Goal: Task Accomplishment & Management: Manage account settings

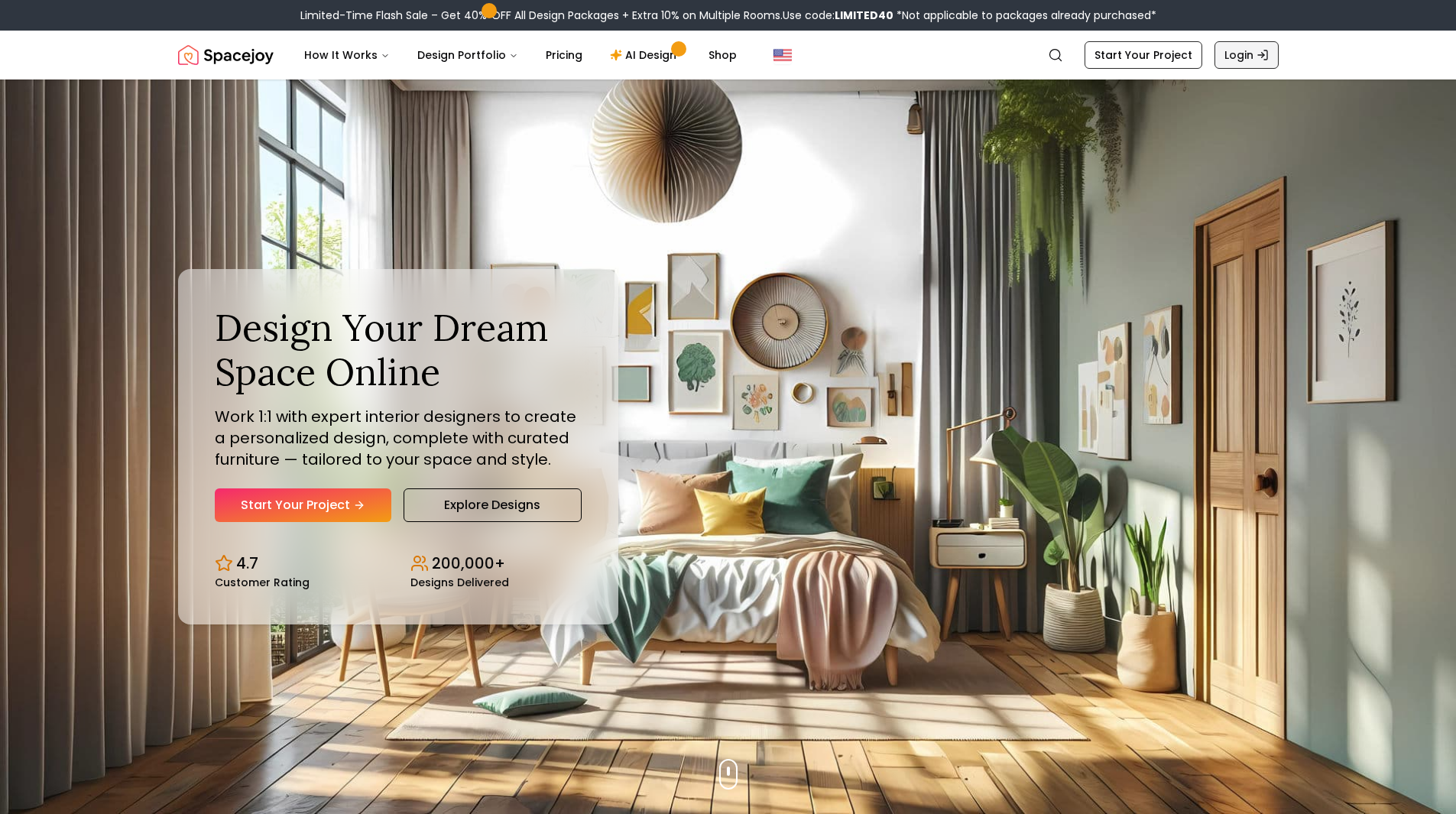
click at [757, 58] on link "Login" at bounding box center [1246, 54] width 64 height 28
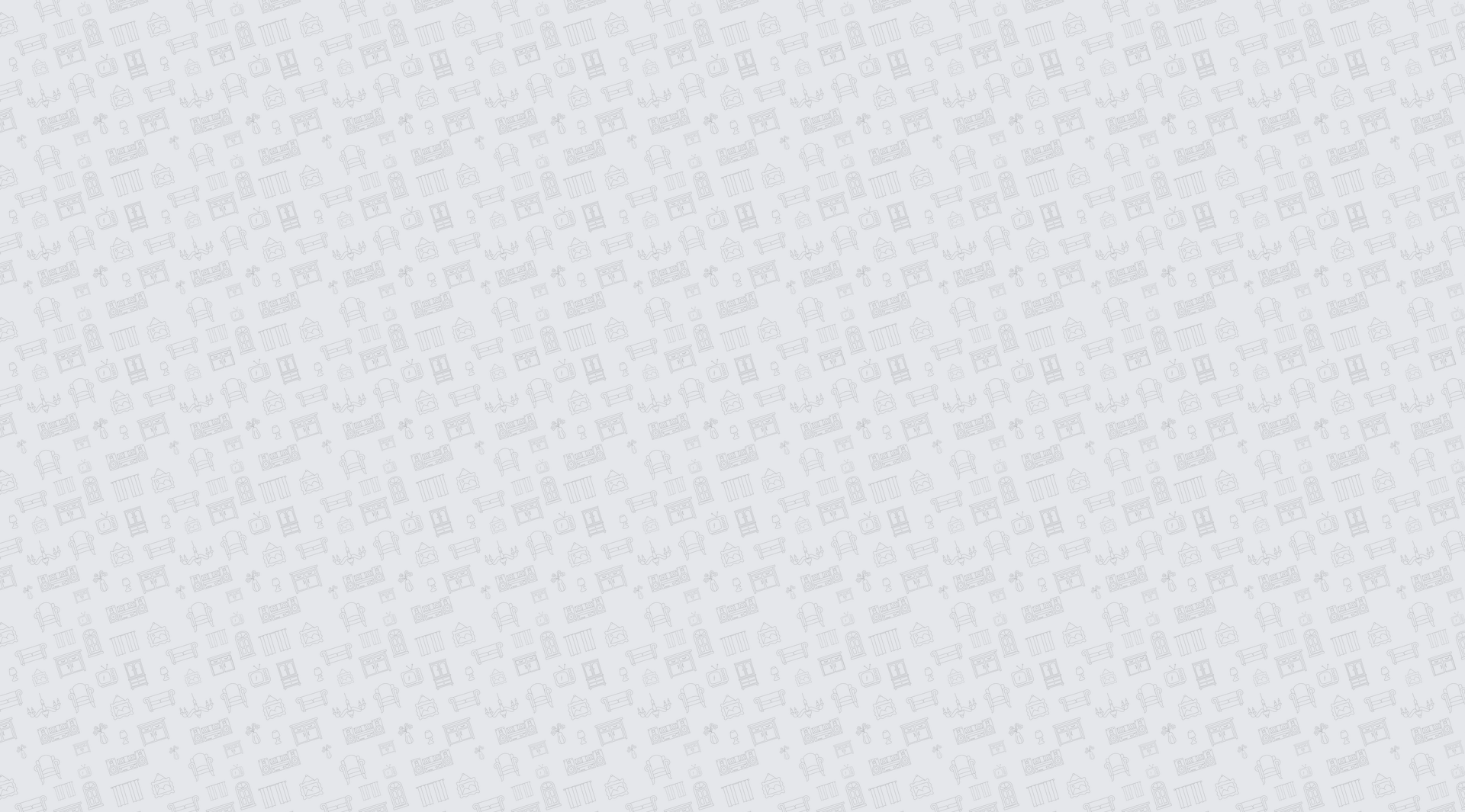
click at [288, 437] on input "Email address *" at bounding box center [342, 433] width 293 height 31
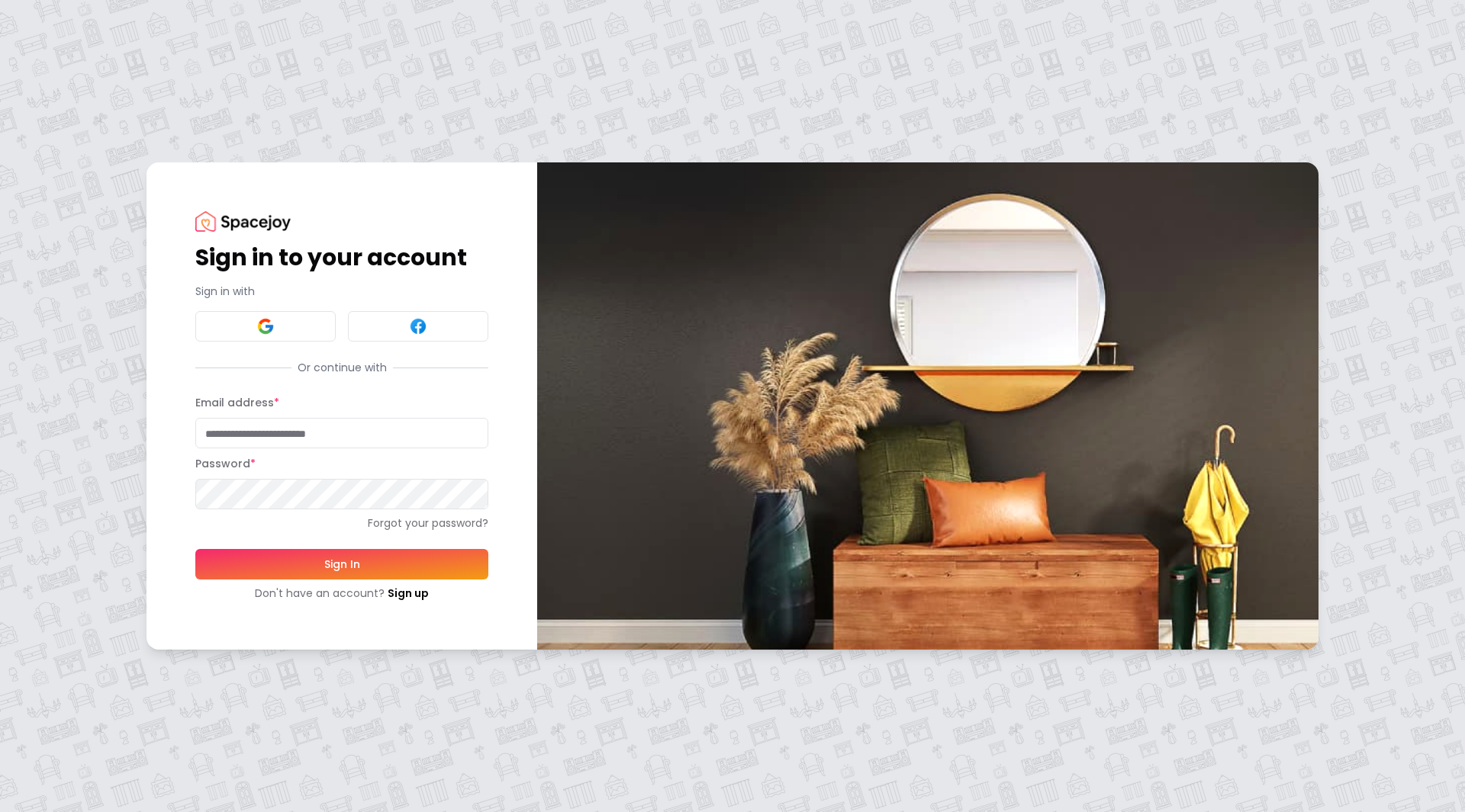
click at [288, 437] on input "Email address *" at bounding box center [341, 433] width 293 height 31
type input "**********"
click at [195, 475] on button "Sign In" at bounding box center [341, 564] width 293 height 31
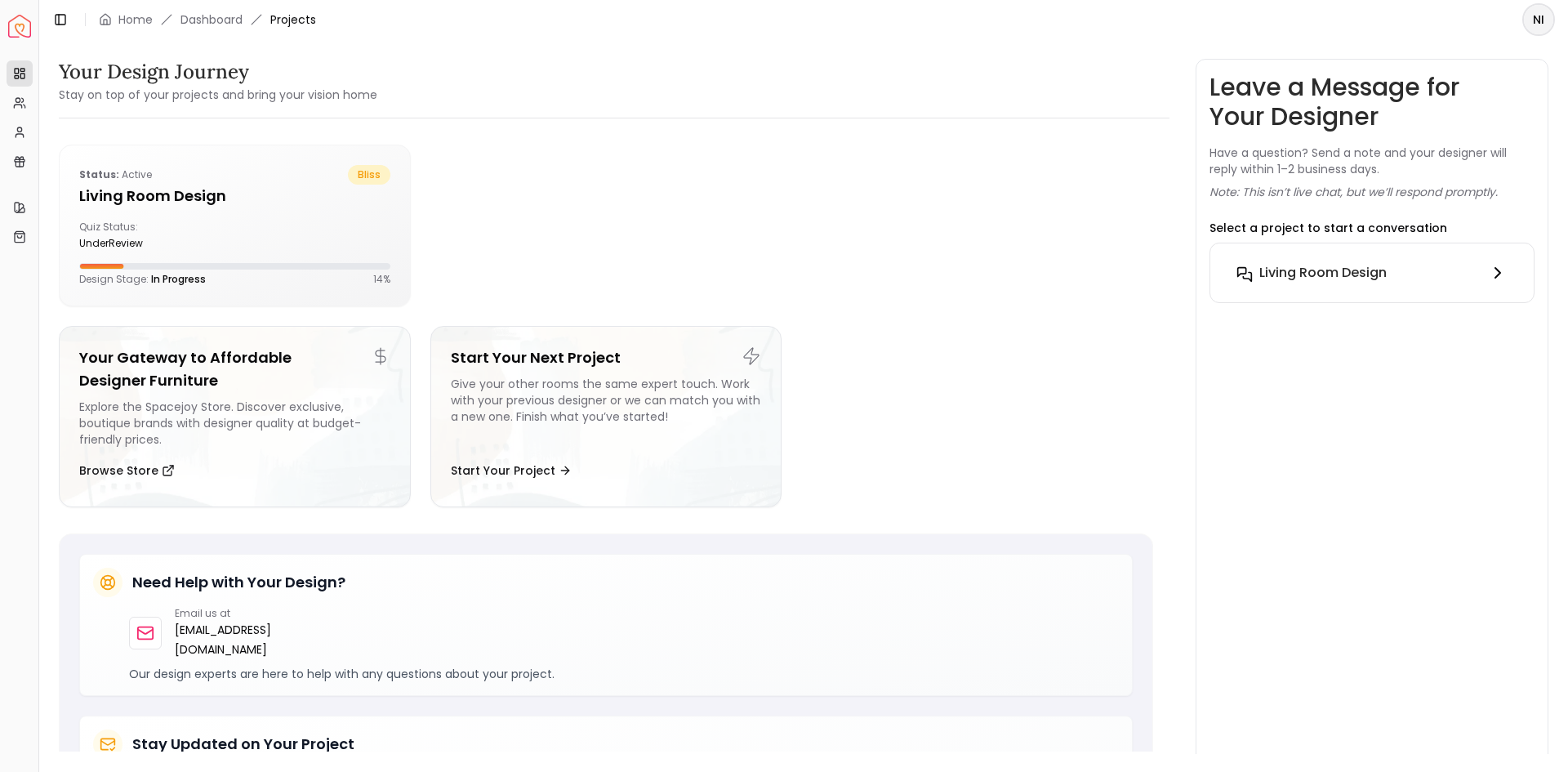
click at [1331, 262] on button "Living Room design" at bounding box center [1371, 273] width 298 height 33
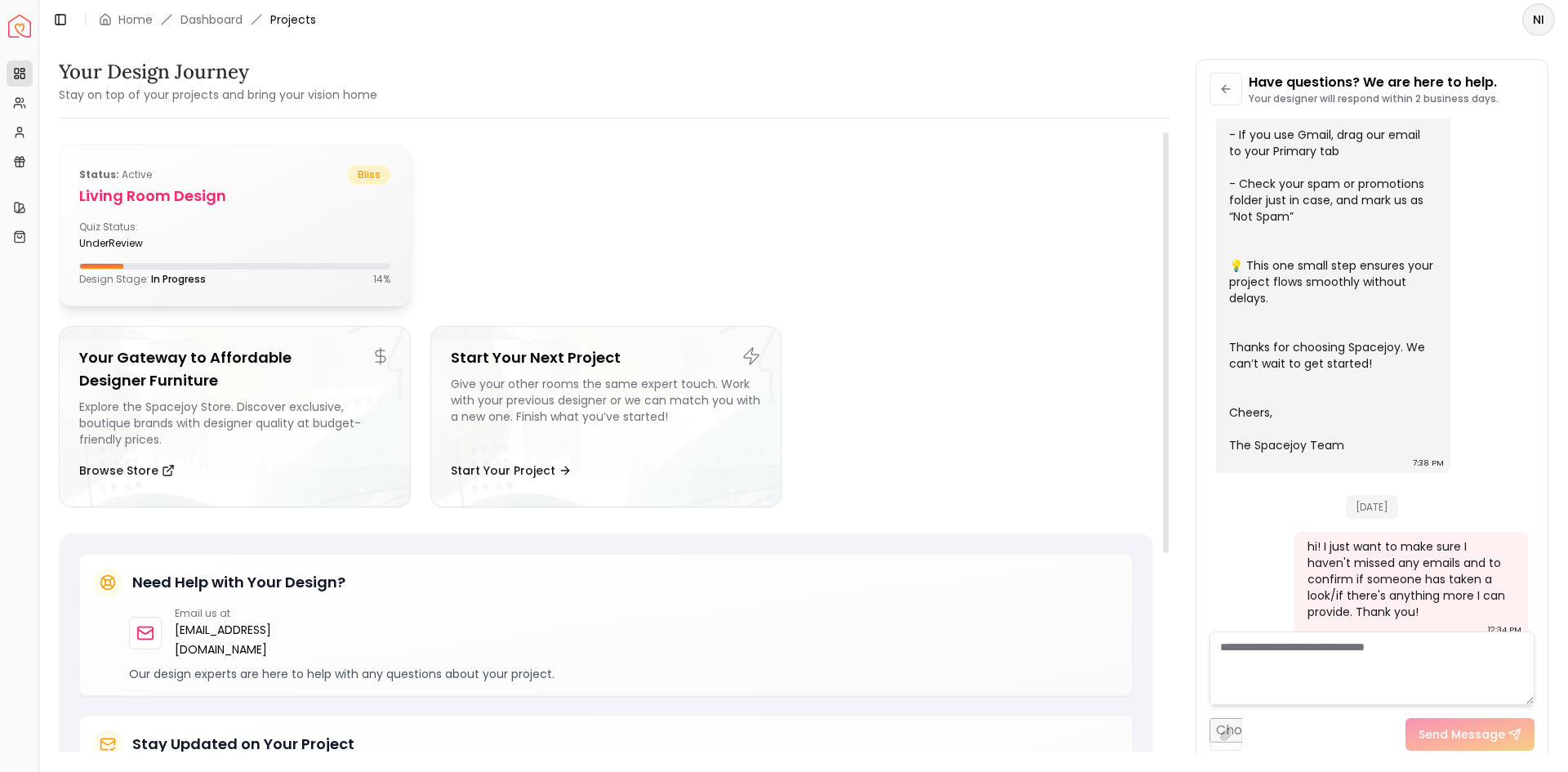
click at [204, 193] on h5 "Living Room design" at bounding box center [235, 197] width 311 height 23
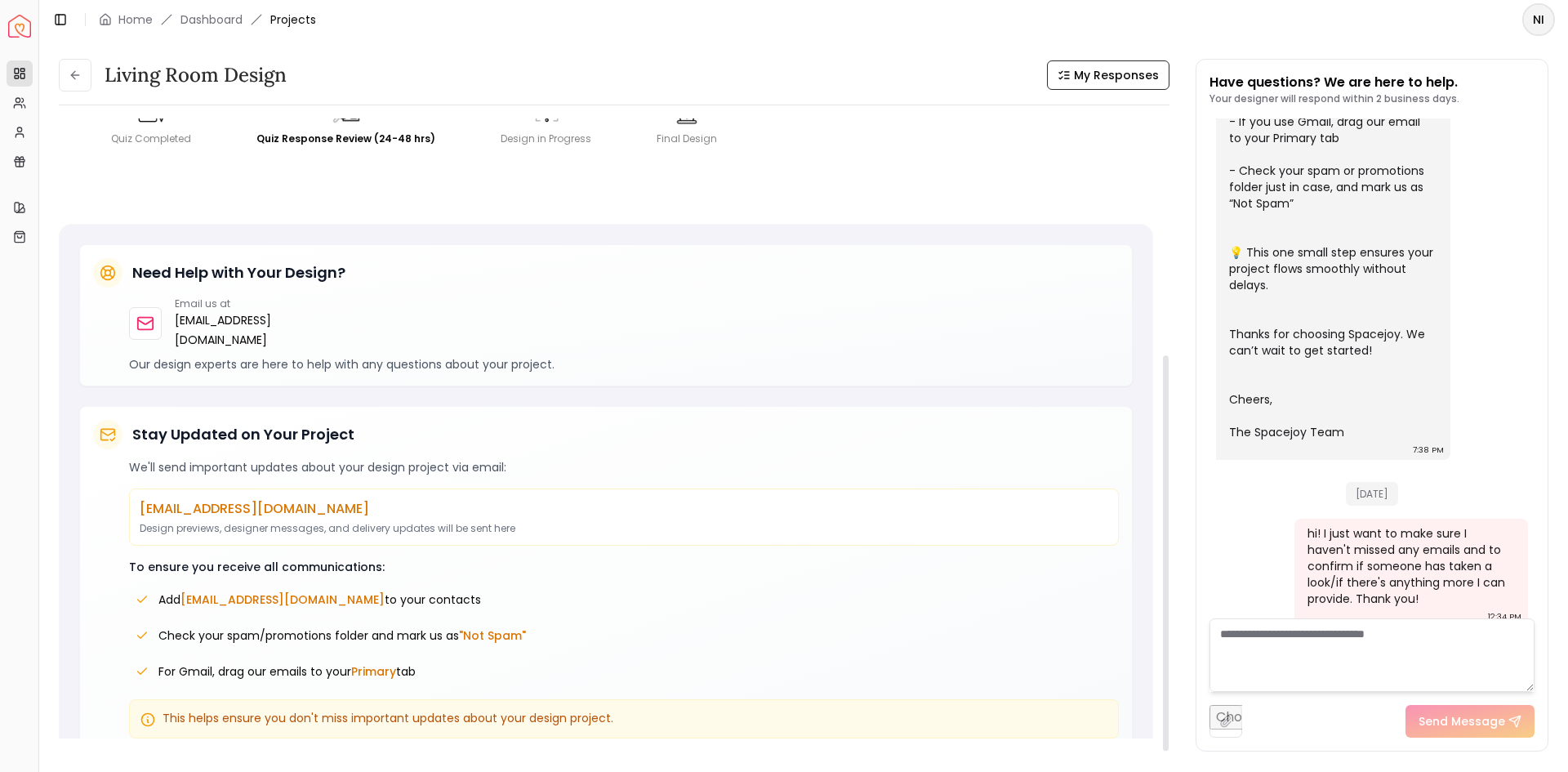
scroll to position [371, 0]
